Goal: Browse casually

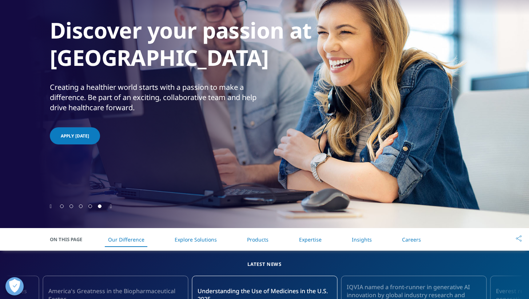
scroll to position [99, 0]
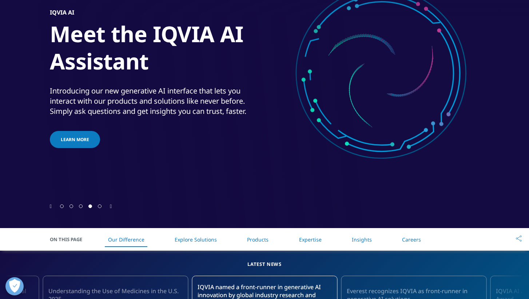
scroll to position [99, 0]
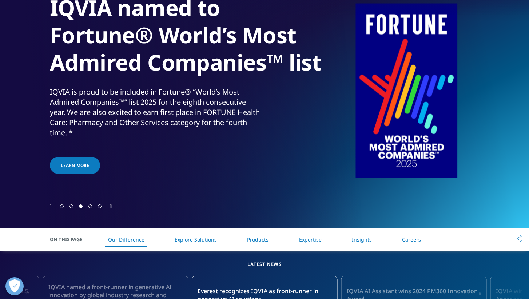
scroll to position [99, 0]
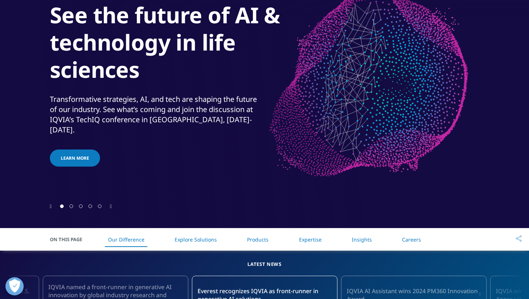
scroll to position [99, 0]
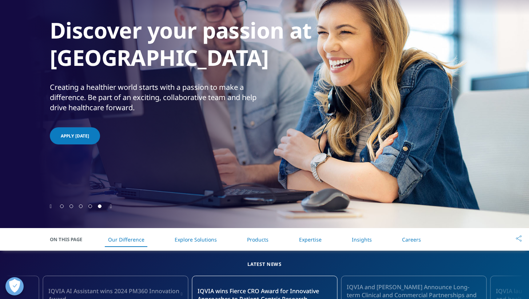
scroll to position [99, 0]
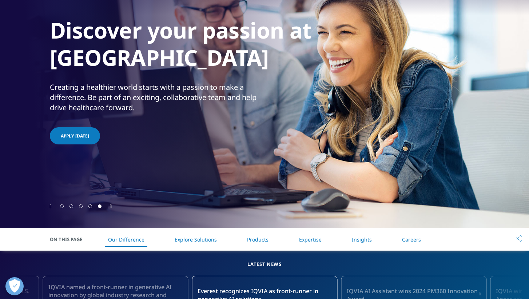
scroll to position [99, 0]
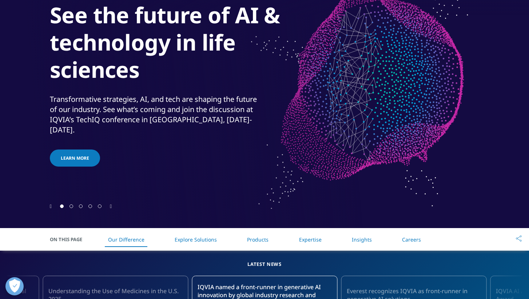
scroll to position [99, 0]
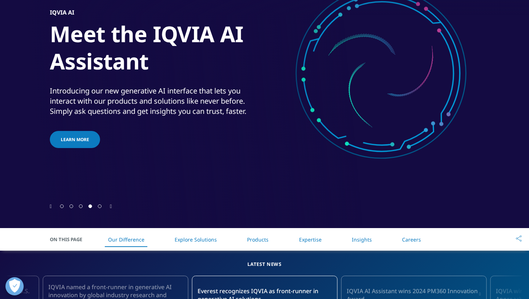
scroll to position [99, 0]
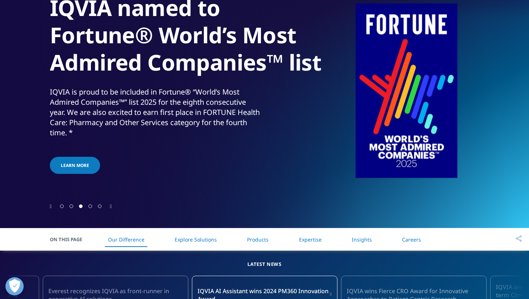
scroll to position [99, 0]
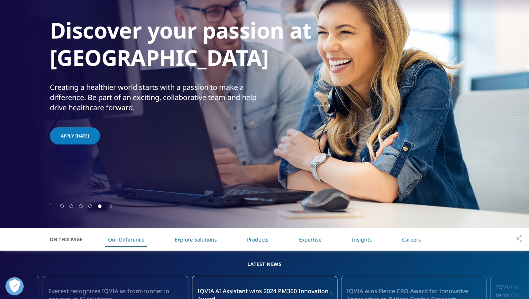
scroll to position [99, 0]
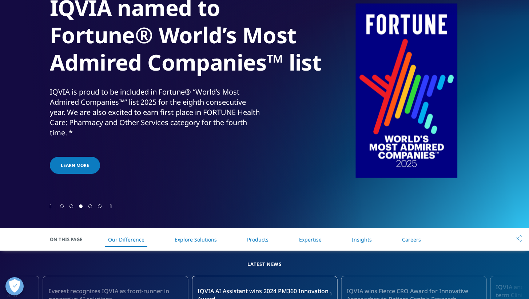
scroll to position [99, 0]
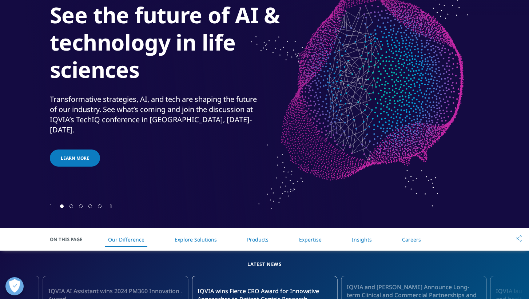
scroll to position [99, 0]
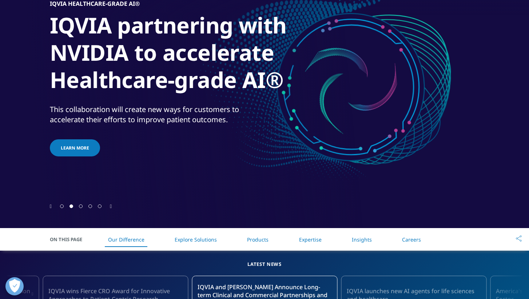
scroll to position [99, 0]
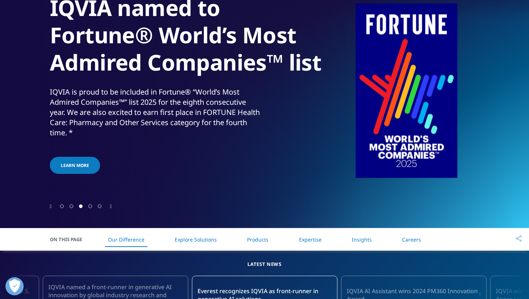
scroll to position [99, 0]
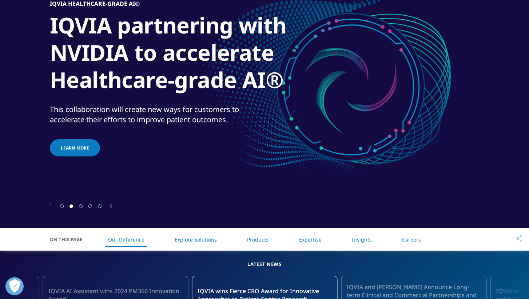
scroll to position [99, 0]
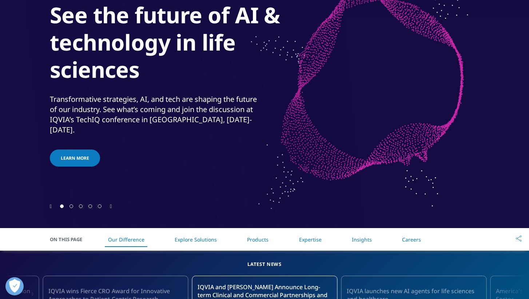
scroll to position [99, 0]
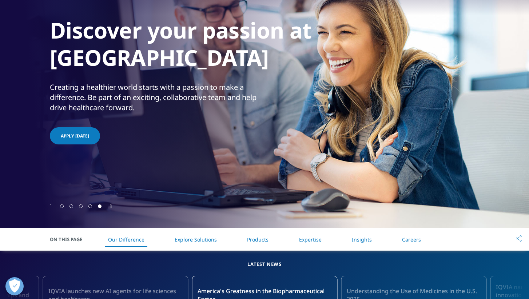
scroll to position [99, 0]
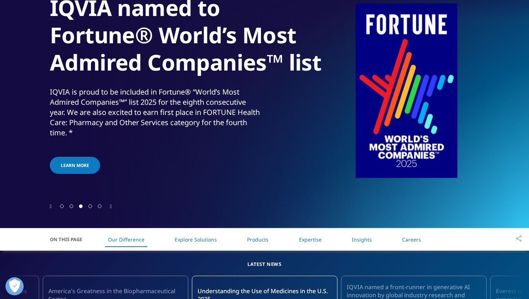
scroll to position [99, 0]
